Goal: Information Seeking & Learning: Find specific fact

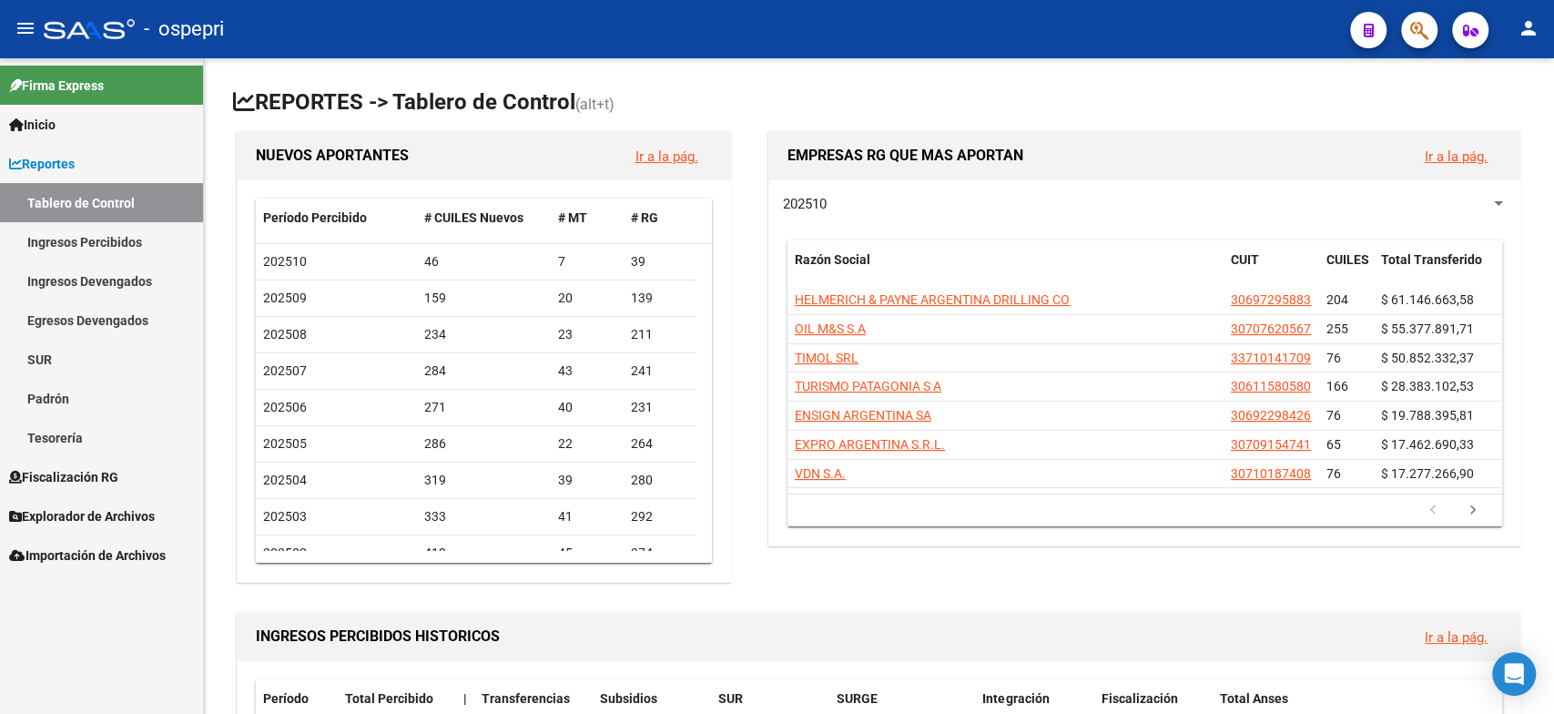
click at [136, 246] on link "Ingresos Percibidos" at bounding box center [101, 241] width 203 height 39
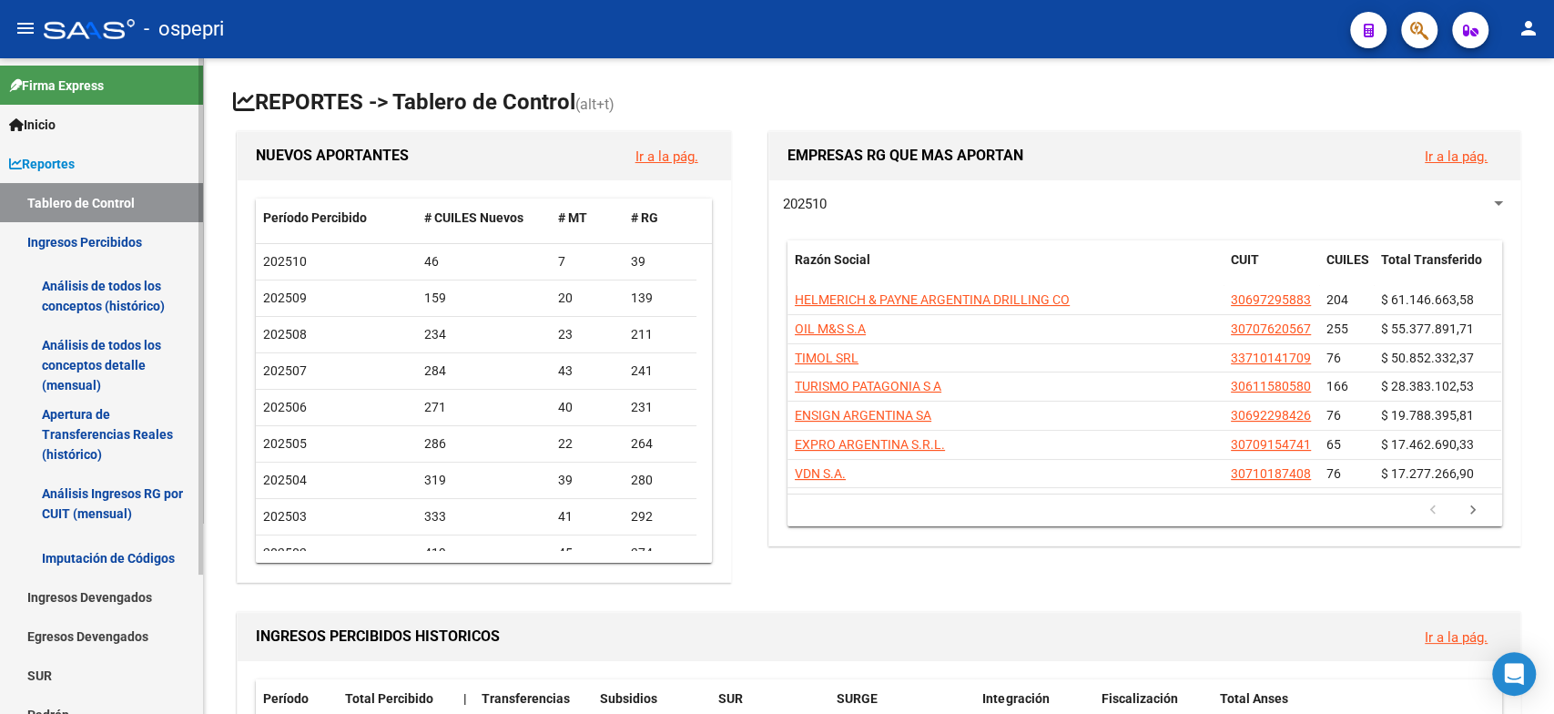
click at [104, 512] on link "Análisis Ingresos RG por CUIT (mensual)" at bounding box center [101, 503] width 203 height 69
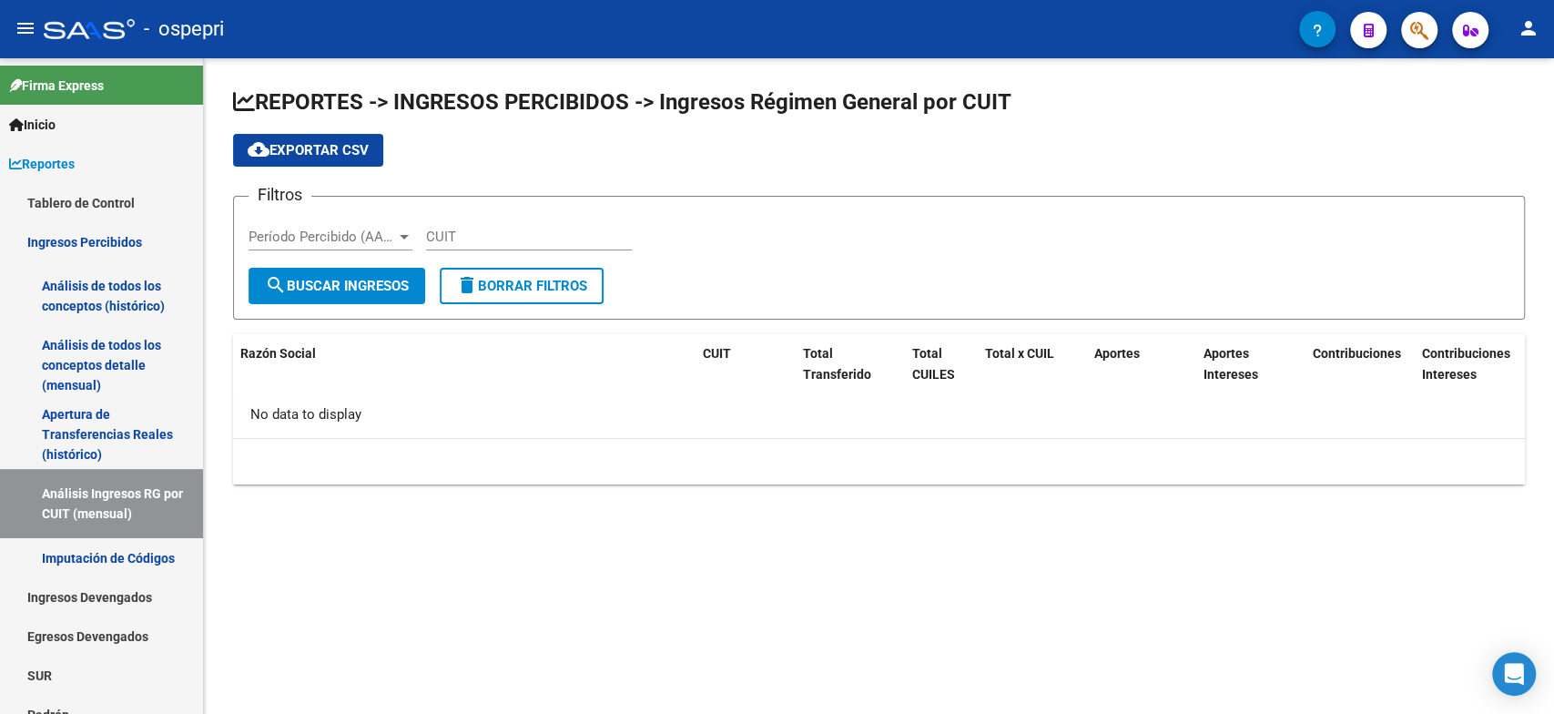
click at [471, 223] on div "CUIT" at bounding box center [529, 230] width 206 height 39
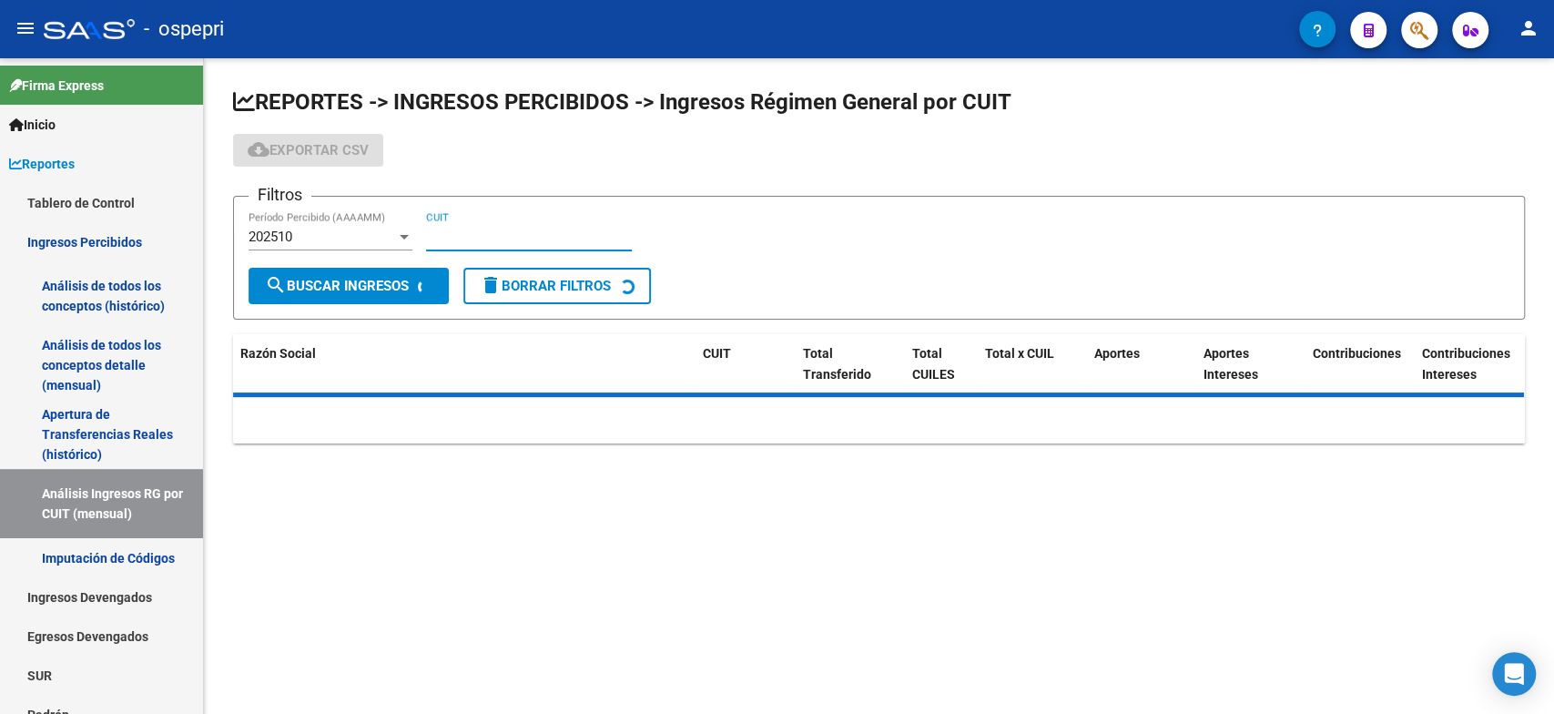
click at [466, 228] on input "CUIT" at bounding box center [529, 236] width 206 height 16
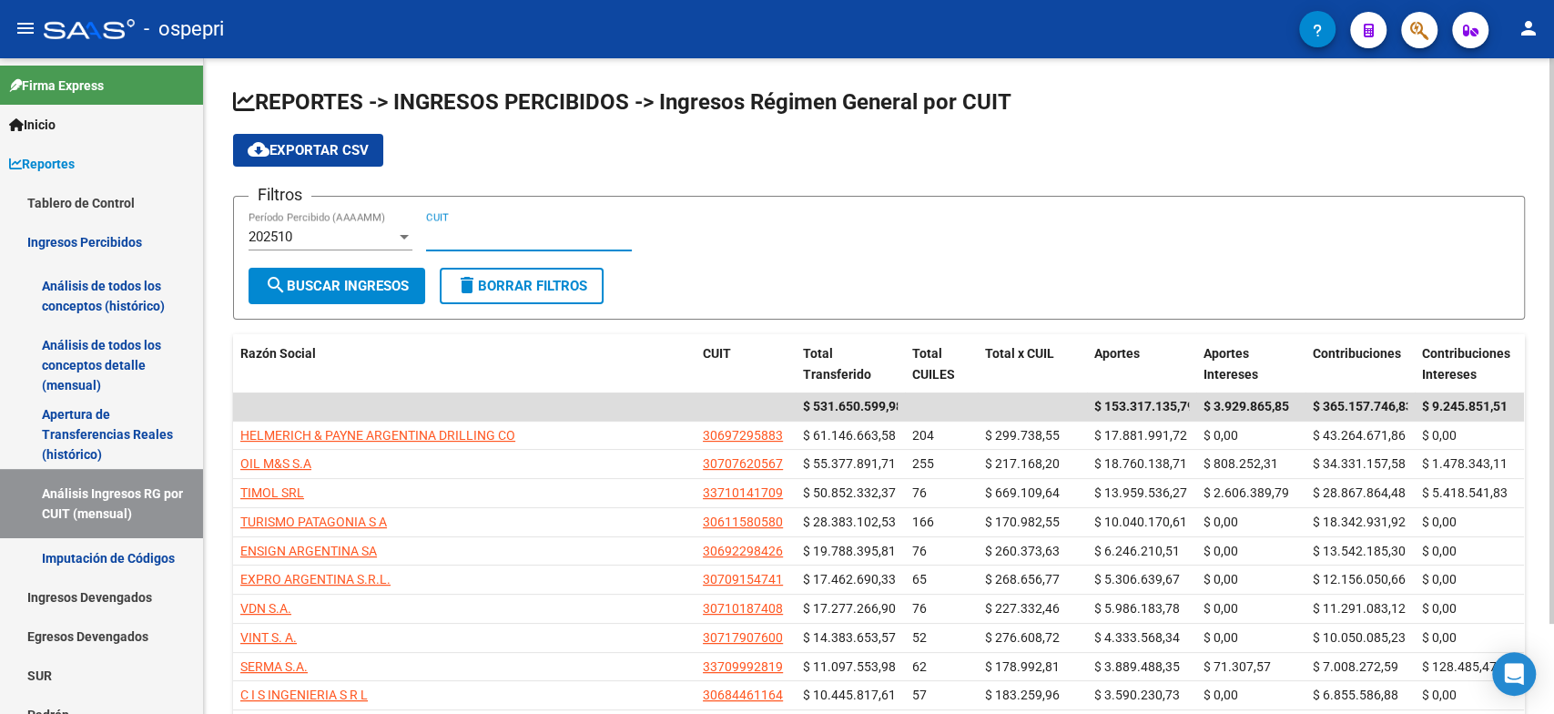
paste input "20-22726320-3"
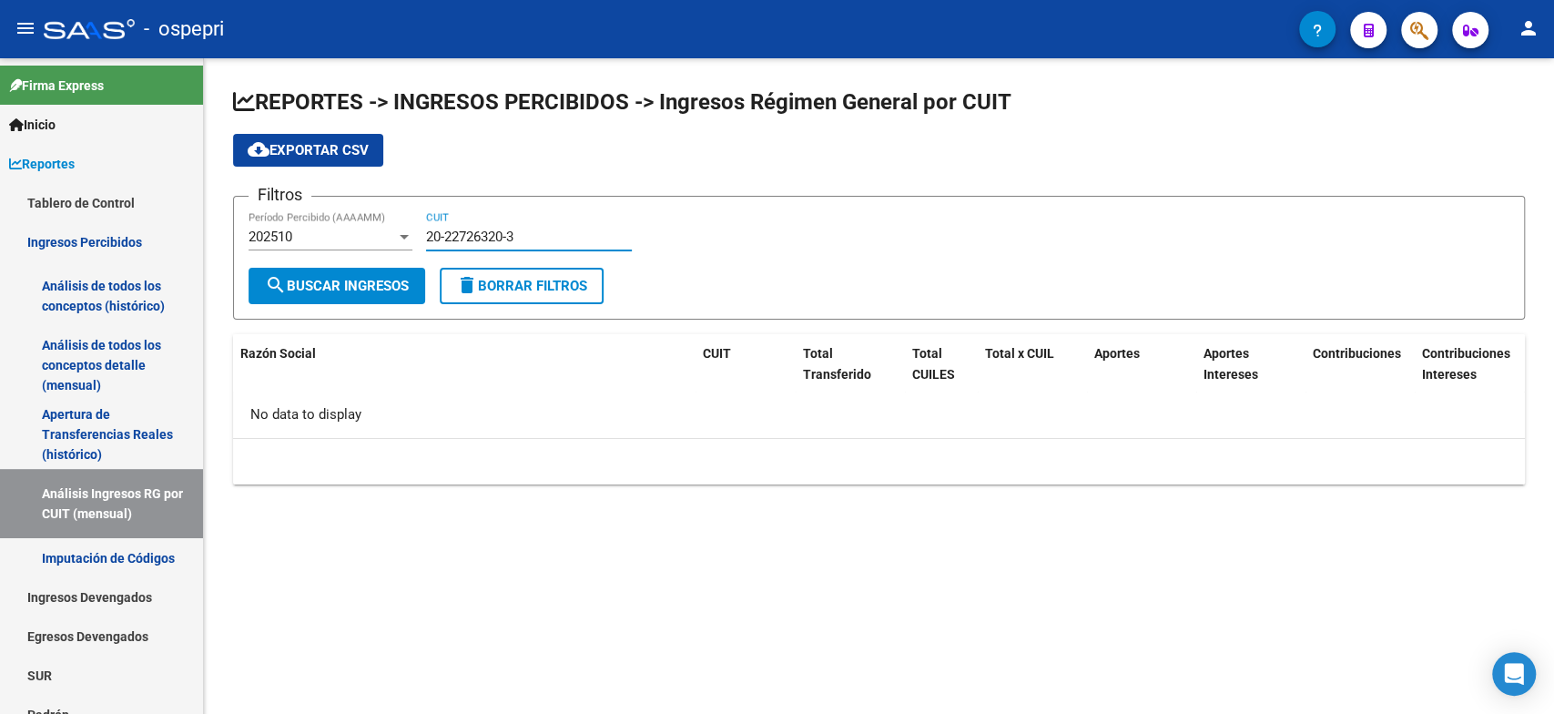
type input "20-22726320-3"
click at [307, 243] on div "202510" at bounding box center [321, 236] width 147 height 16
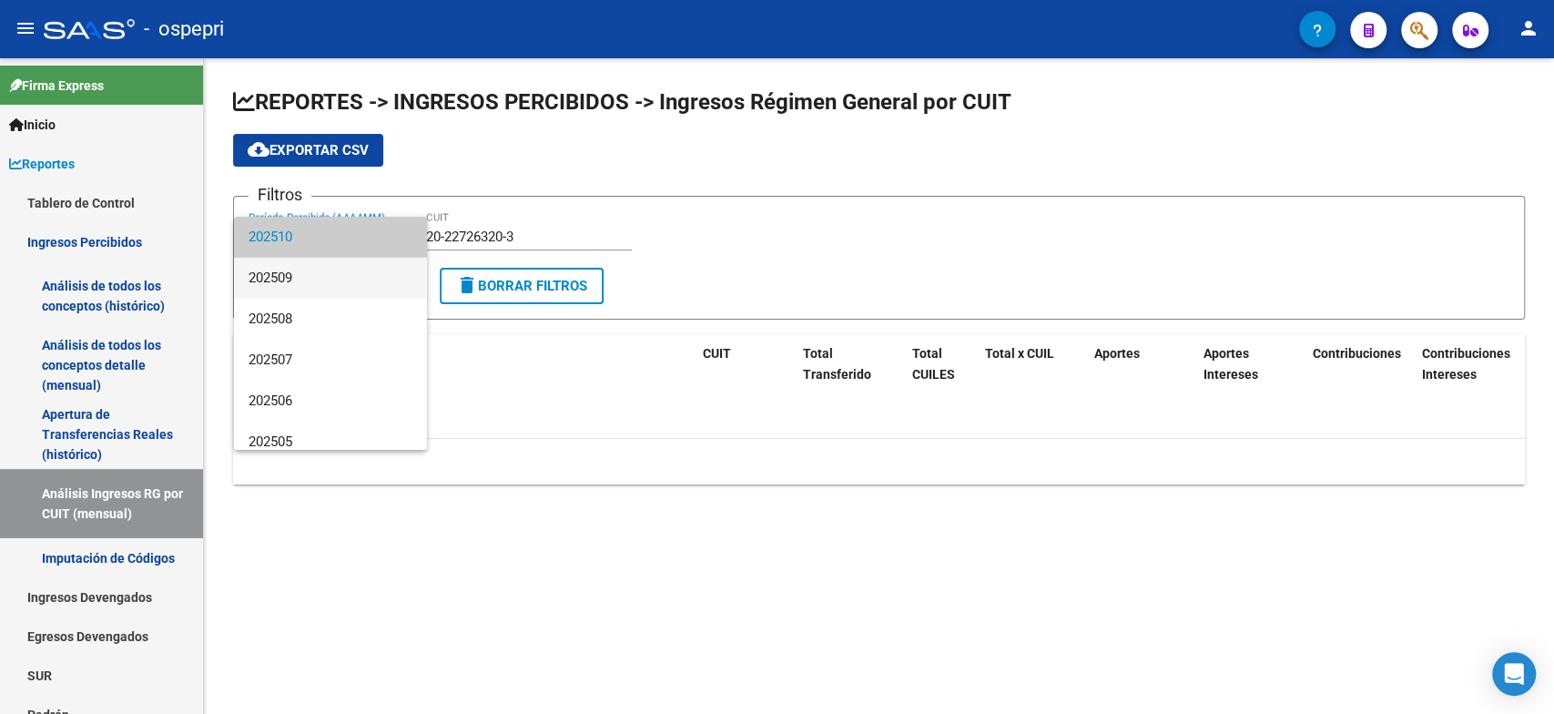
click at [298, 278] on span "202509" at bounding box center [330, 278] width 164 height 41
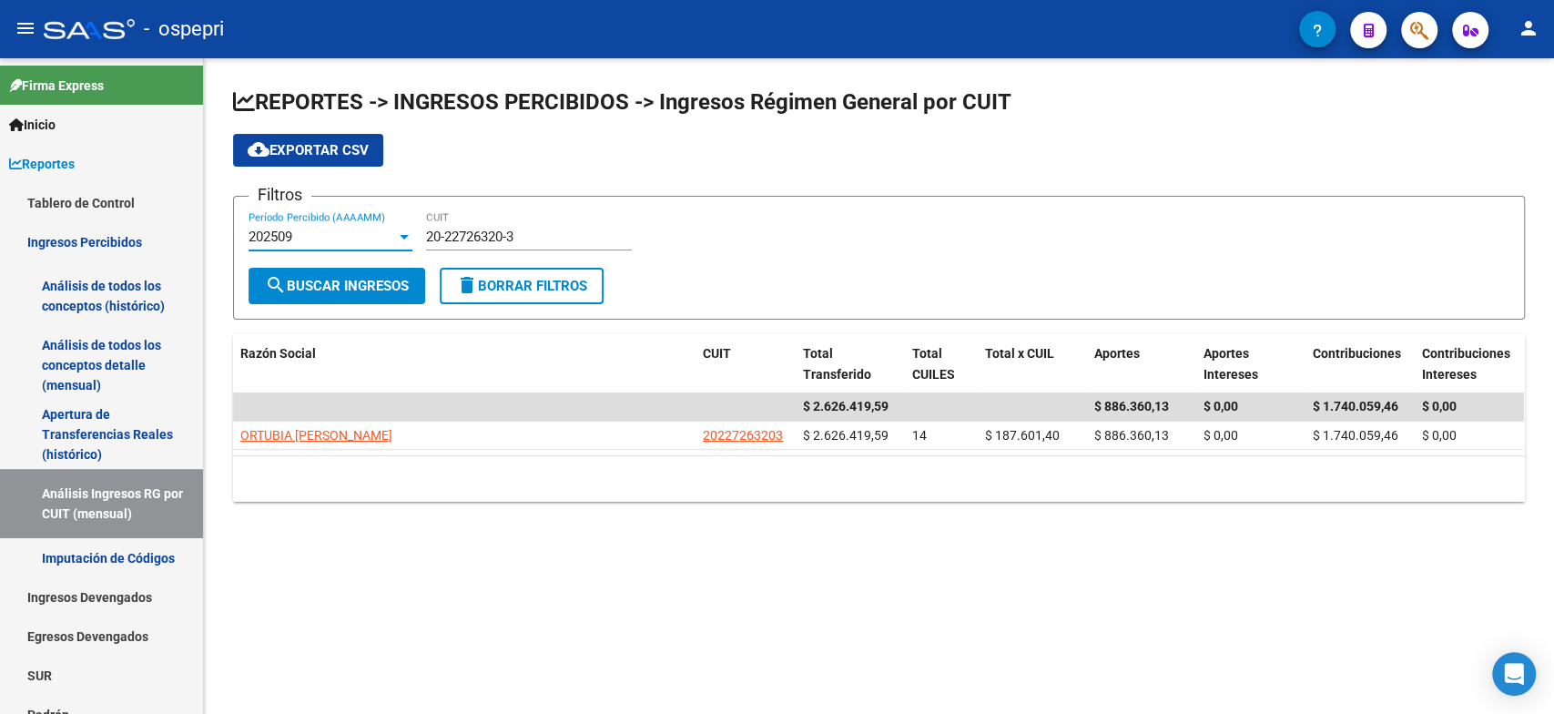
click at [327, 285] on span "search Buscar Ingresos" at bounding box center [337, 286] width 144 height 16
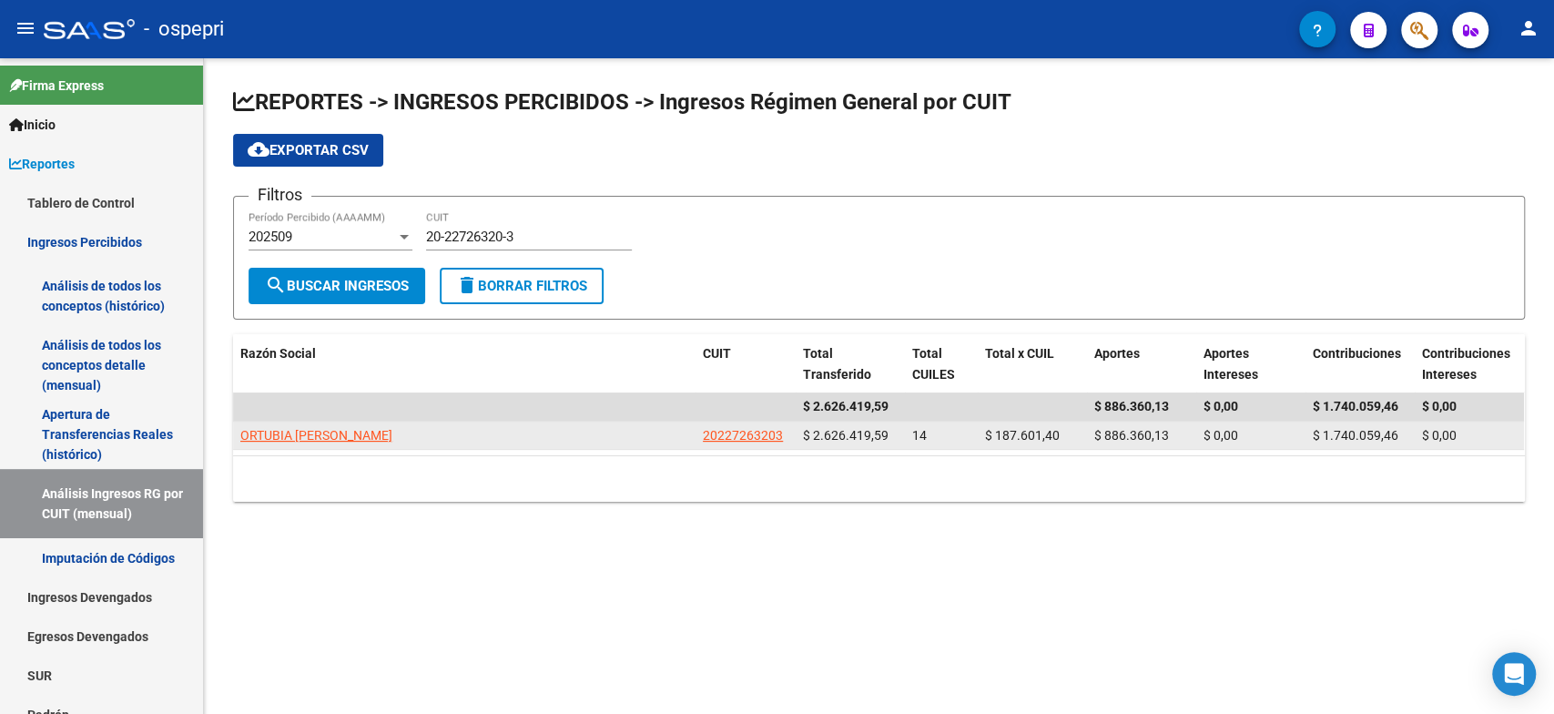
click at [319, 435] on span "ORTUBIA [PERSON_NAME]" at bounding box center [316, 435] width 152 height 15
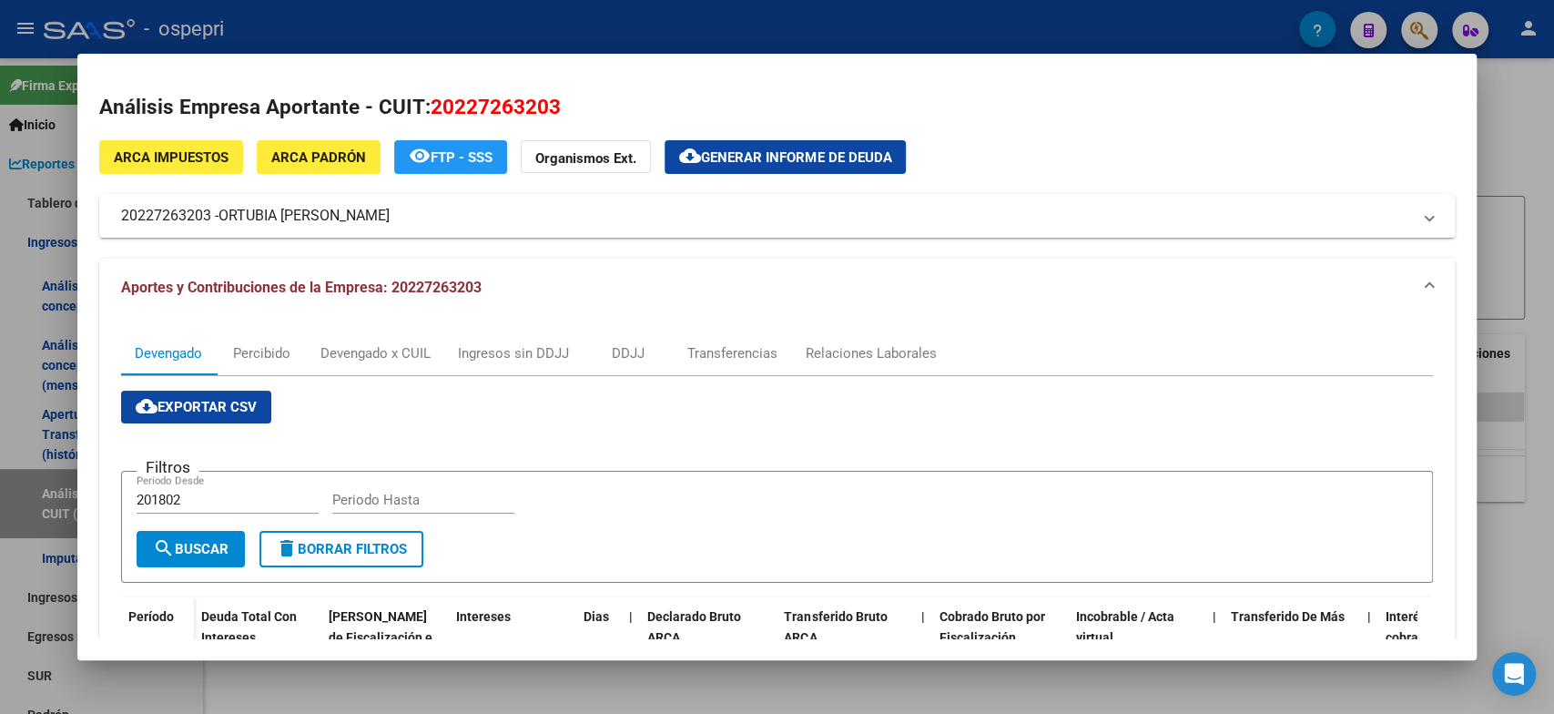
scroll to position [303, 0]
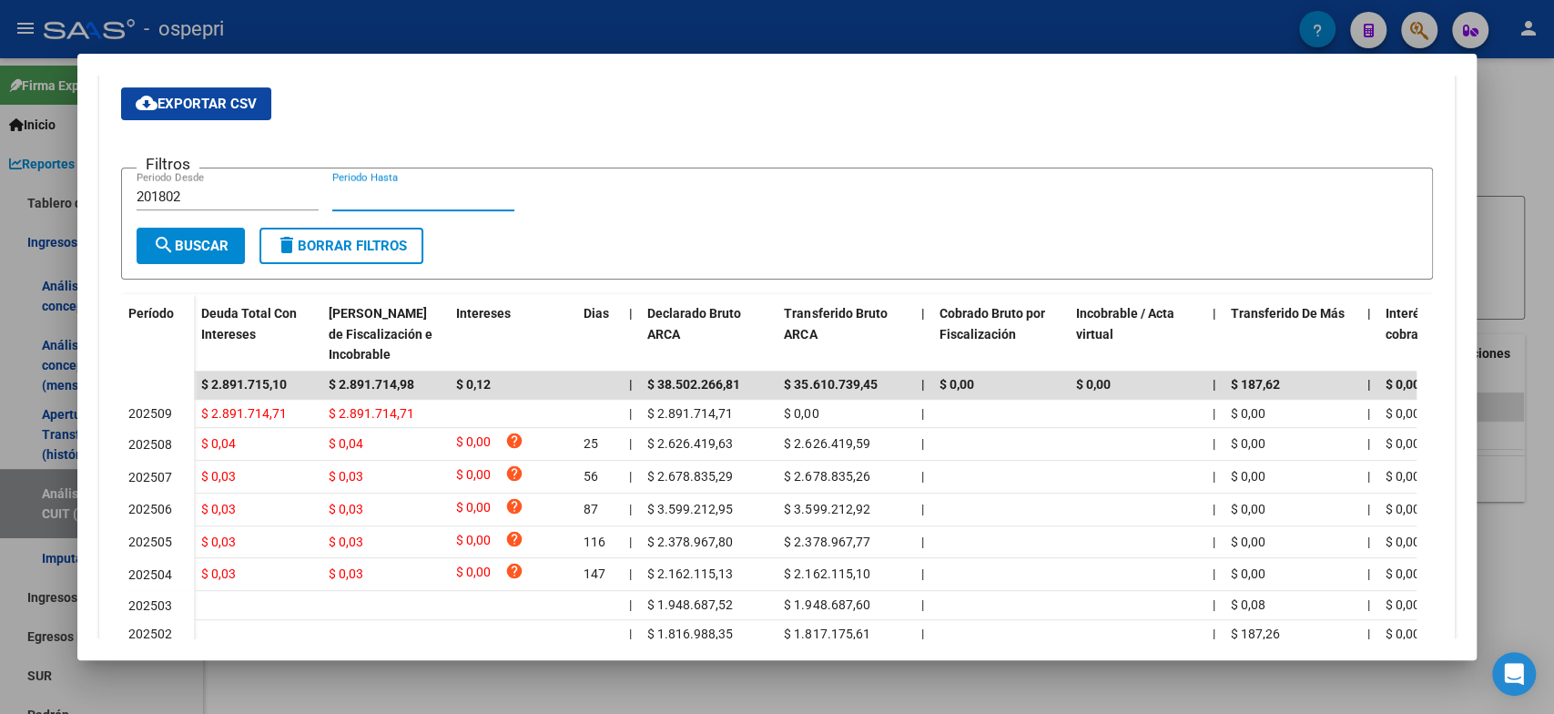
click at [387, 188] on input "Periodo Hasta" at bounding box center [423, 196] width 182 height 16
paste input "307109"
type input "307109"
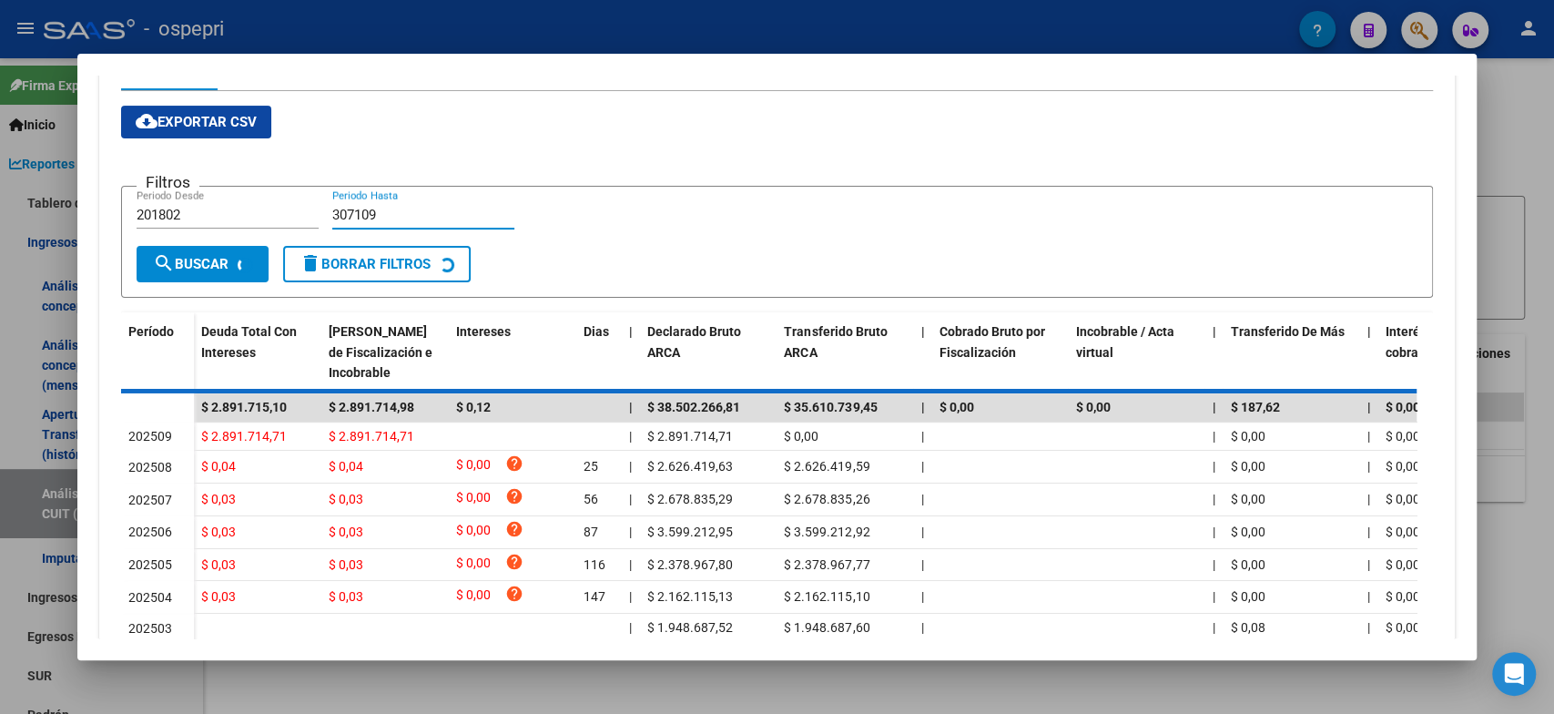
scroll to position [321, 0]
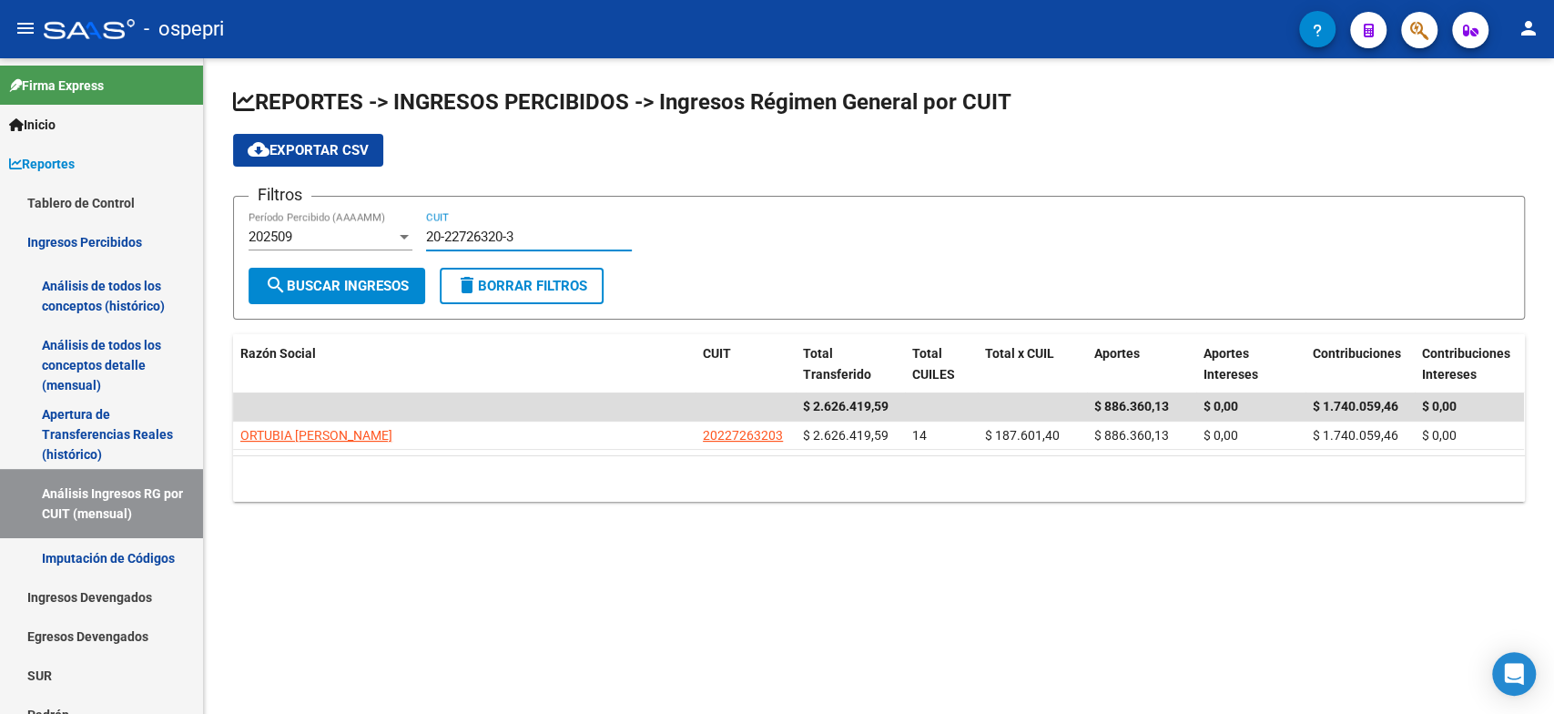
drag, startPoint x: 541, startPoint y: 240, endPoint x: 357, endPoint y: 248, distance: 184.0
click at [390, 260] on div "Filtros 202509 Período Percibido (AAAAMM) 20-22726320-3 CUIT" at bounding box center [878, 239] width 1261 height 56
paste input "30-71099620-9"
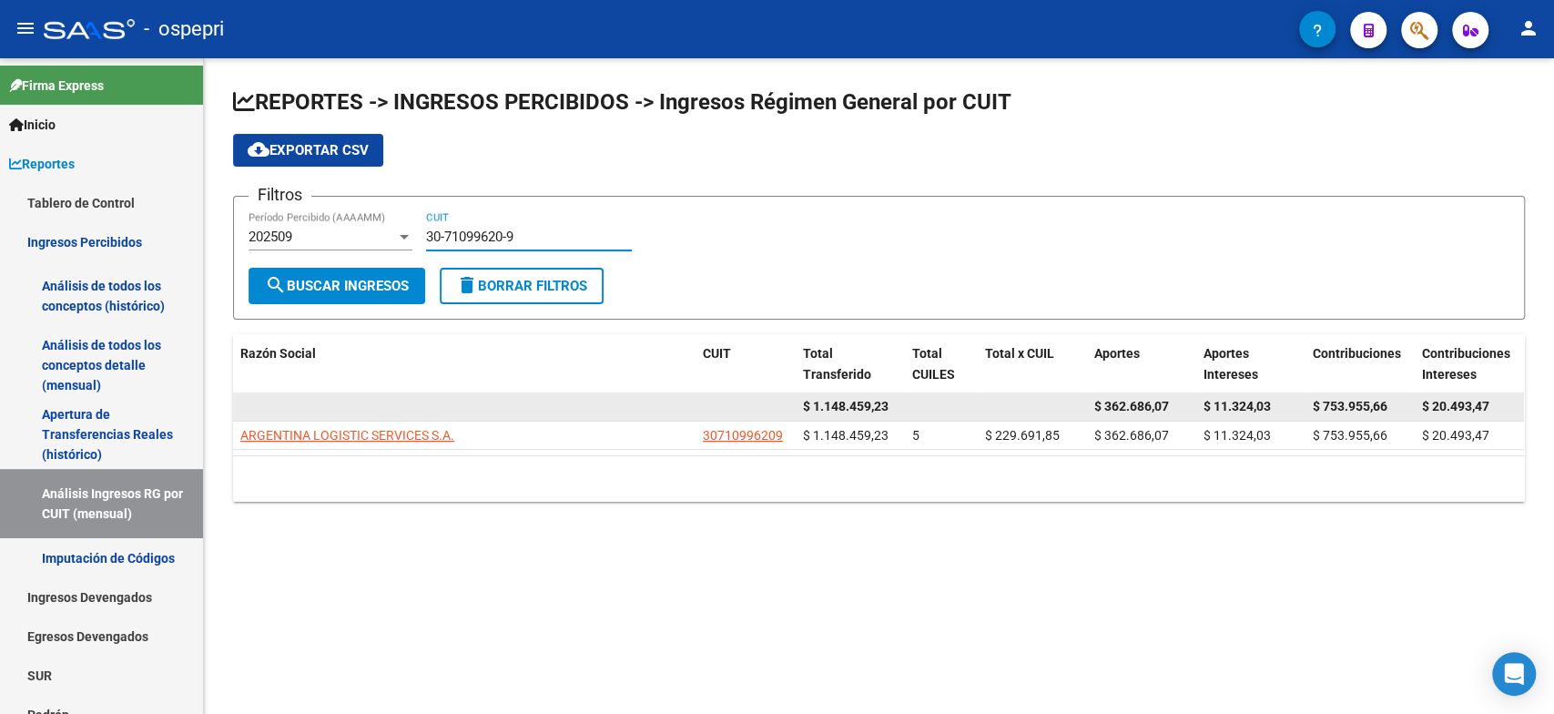
type input "30-71099620-9"
drag, startPoint x: 312, startPoint y: 414, endPoint x: 310, endPoint y: 425, distance: 11.1
click at [310, 415] on datatable-body-cell at bounding box center [464, 406] width 462 height 28
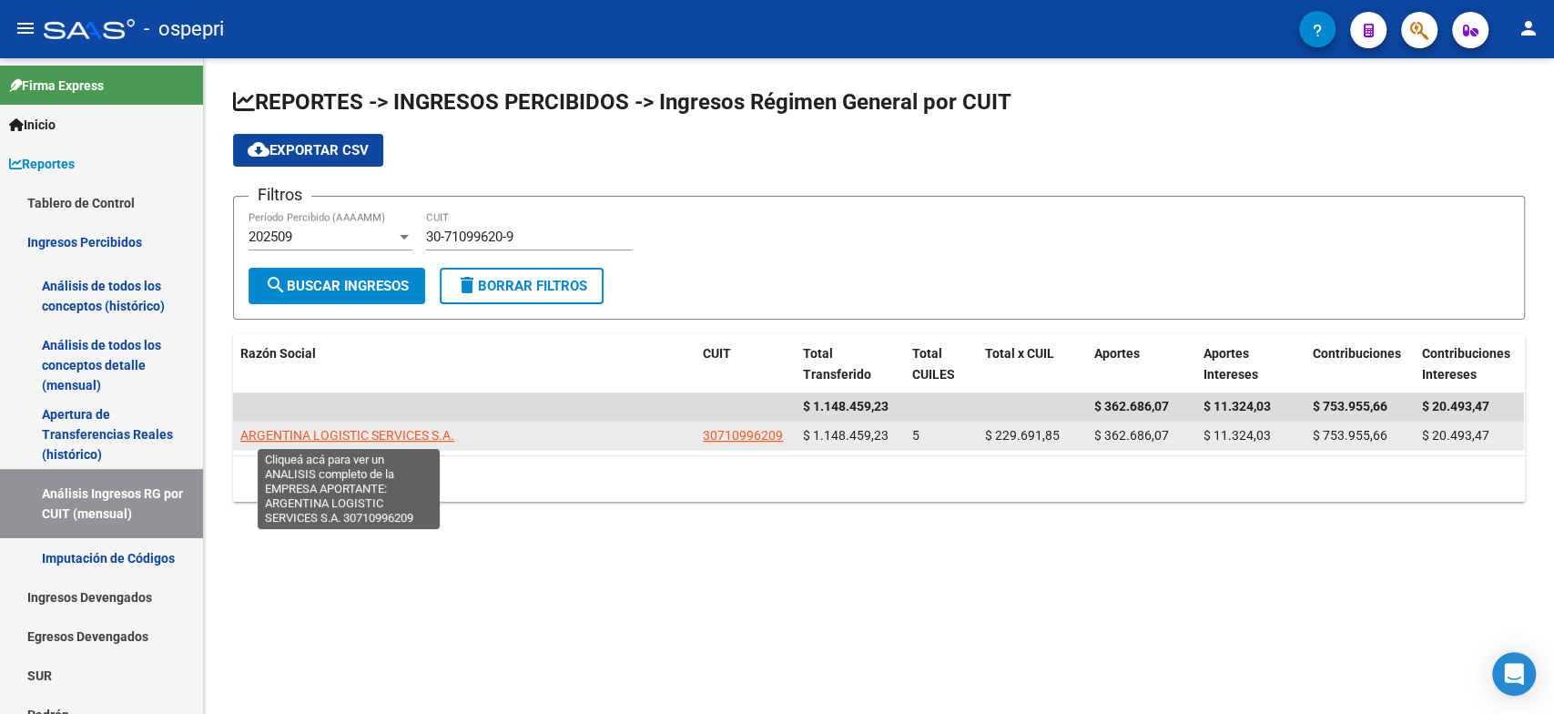
click at [309, 429] on span "ARGENTINA LOGISTIC SERVICES S.A." at bounding box center [347, 435] width 214 height 15
type textarea "30710996209"
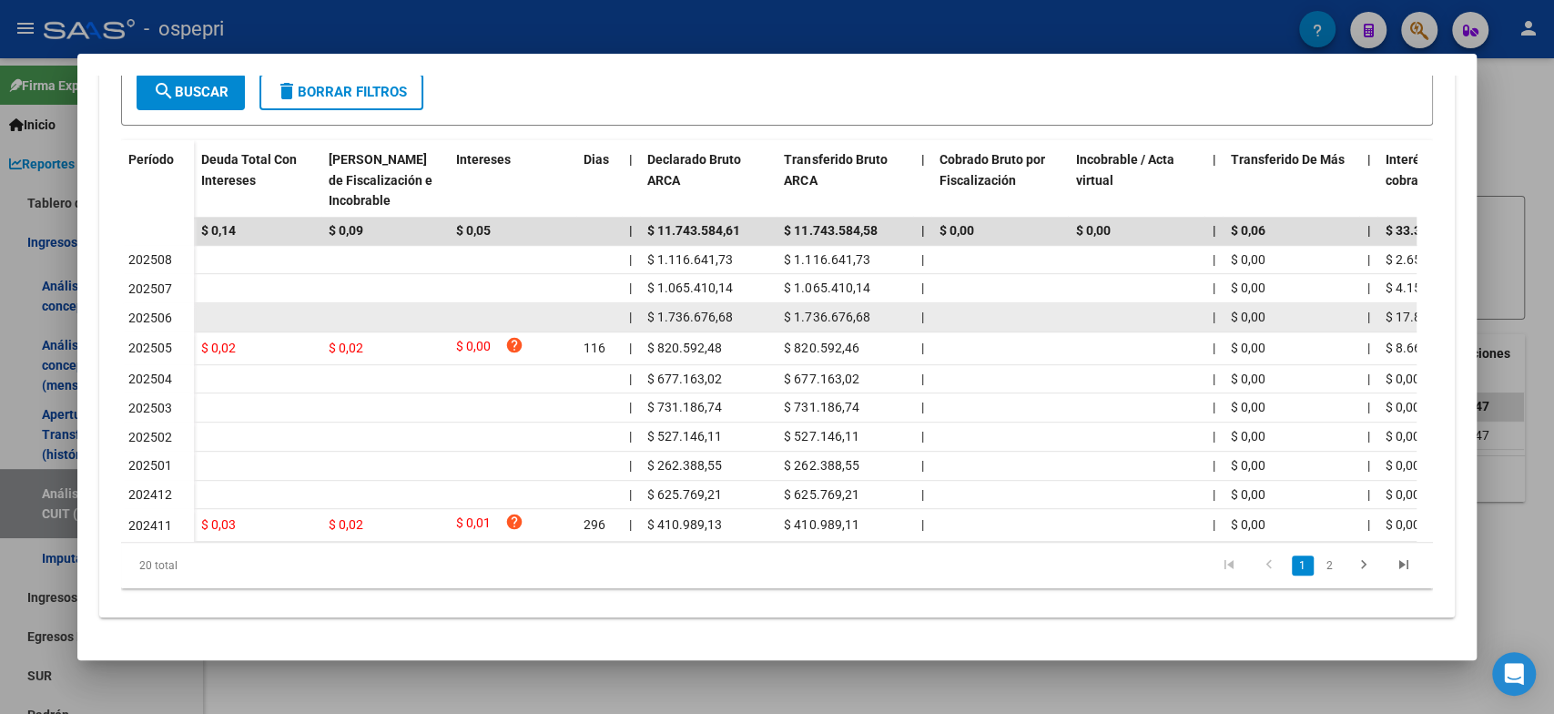
scroll to position [166, 0]
